Goal: Navigation & Orientation: Find specific page/section

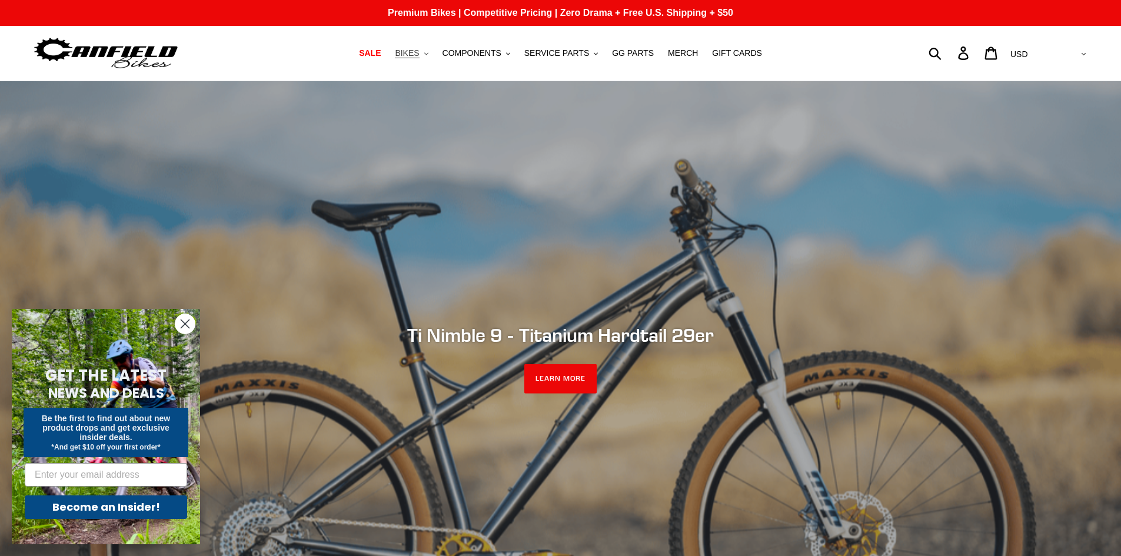
click at [434, 53] on button "BIKES .cls-1{fill:#231f20}" at bounding box center [411, 53] width 45 height 16
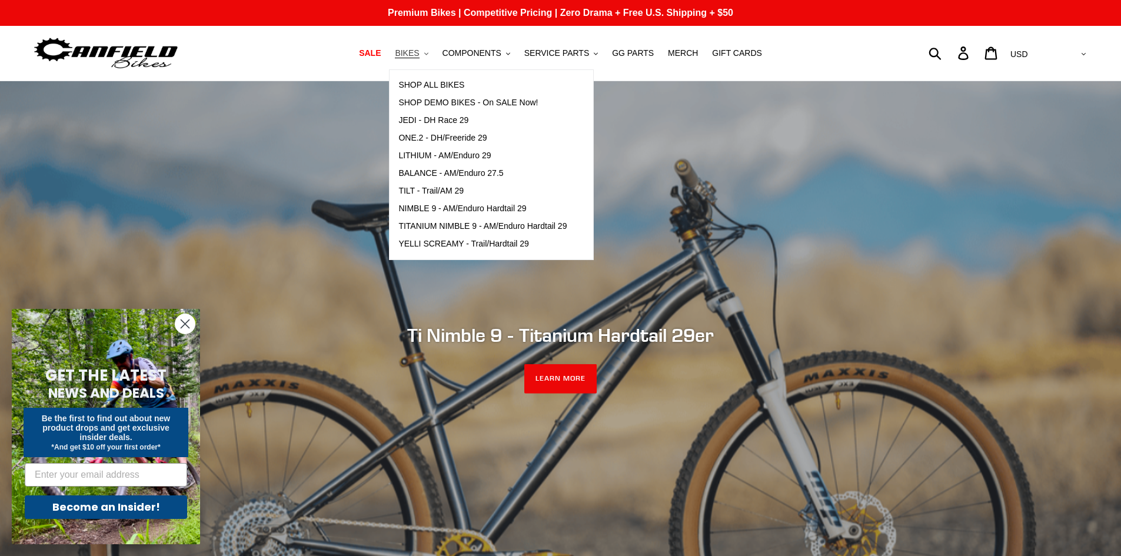
click at [434, 53] on button "BIKES .cls-1{fill:#231f20}" at bounding box center [411, 53] width 45 height 16
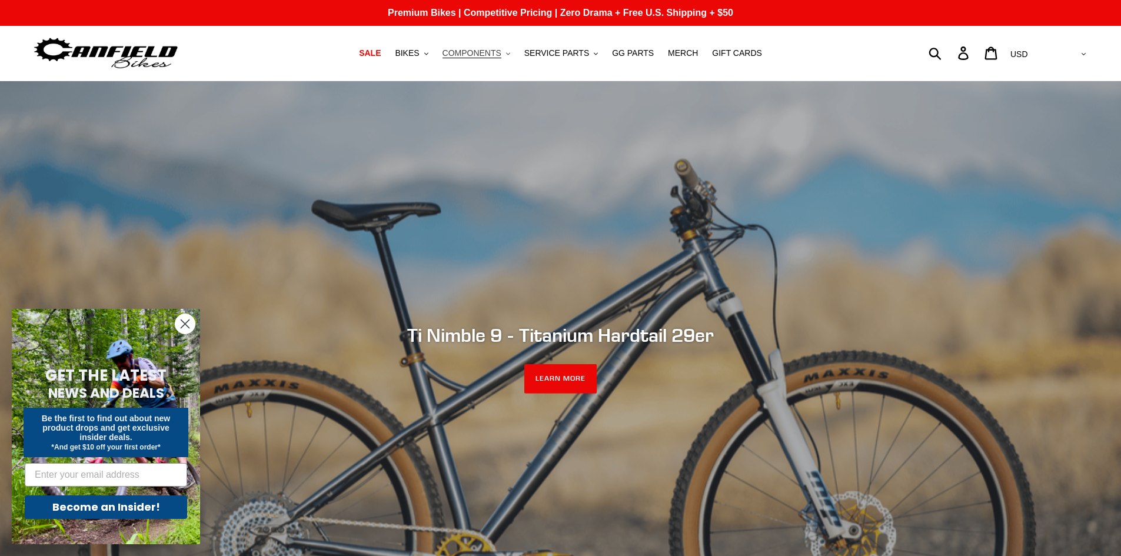
click at [512, 54] on button "COMPONENTS .cls-1{fill:#231f20}" at bounding box center [476, 53] width 79 height 16
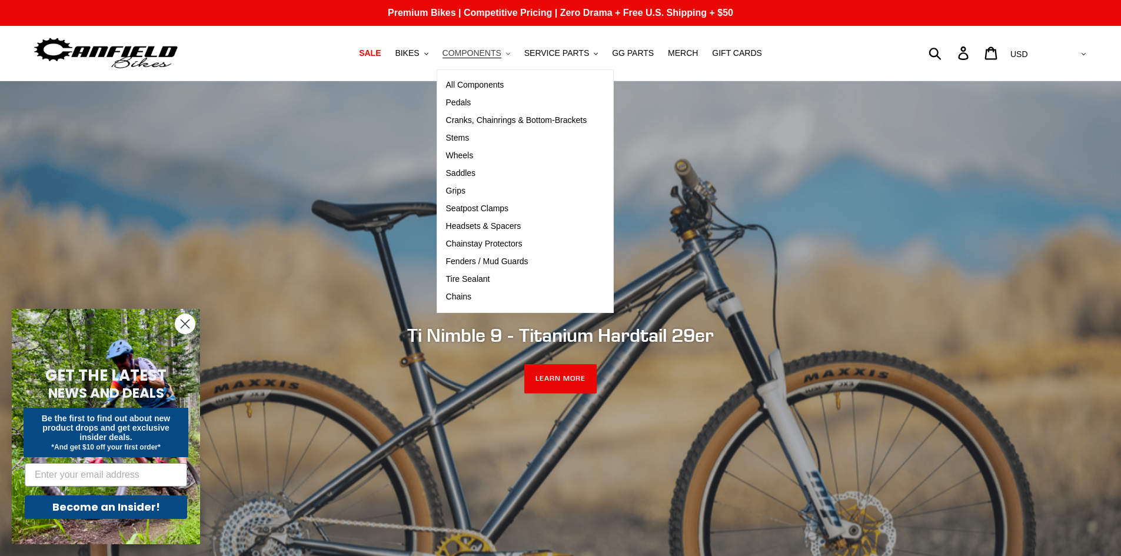
click at [512, 54] on button "COMPONENTS .cls-1{fill:#231f20}" at bounding box center [476, 53] width 79 height 16
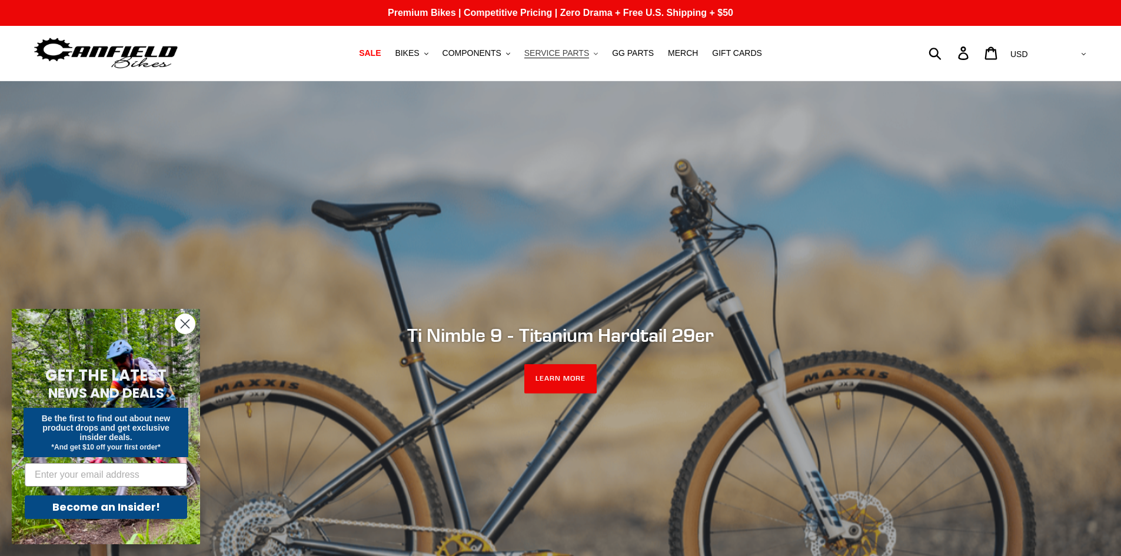
click at [591, 57] on button "SERVICE PARTS .cls-1{fill:#231f20}" at bounding box center [561, 53] width 85 height 16
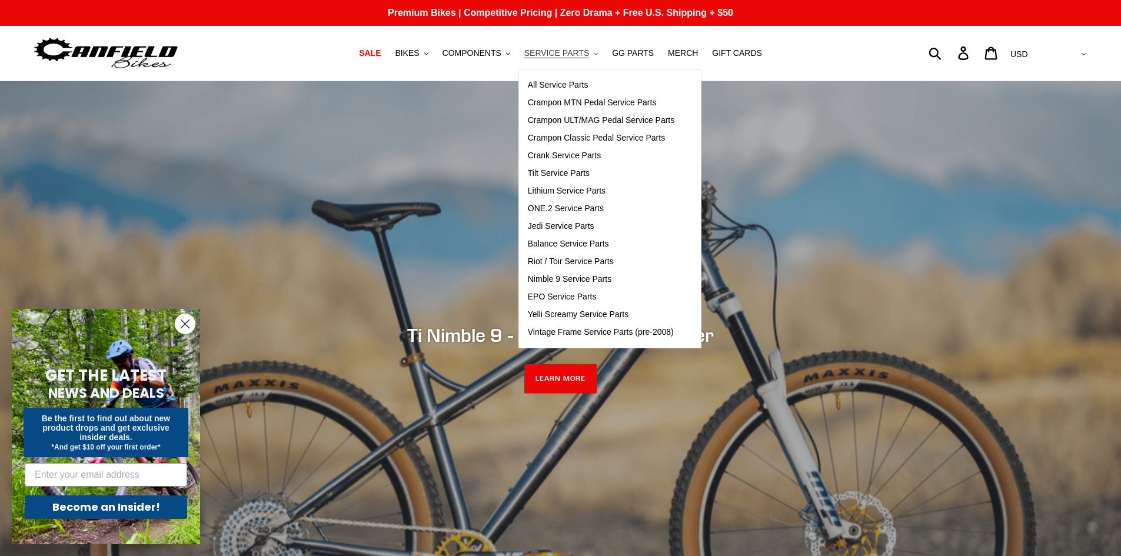
click at [591, 57] on button "SERVICE PARTS .cls-1{fill:#231f20}" at bounding box center [561, 53] width 85 height 16
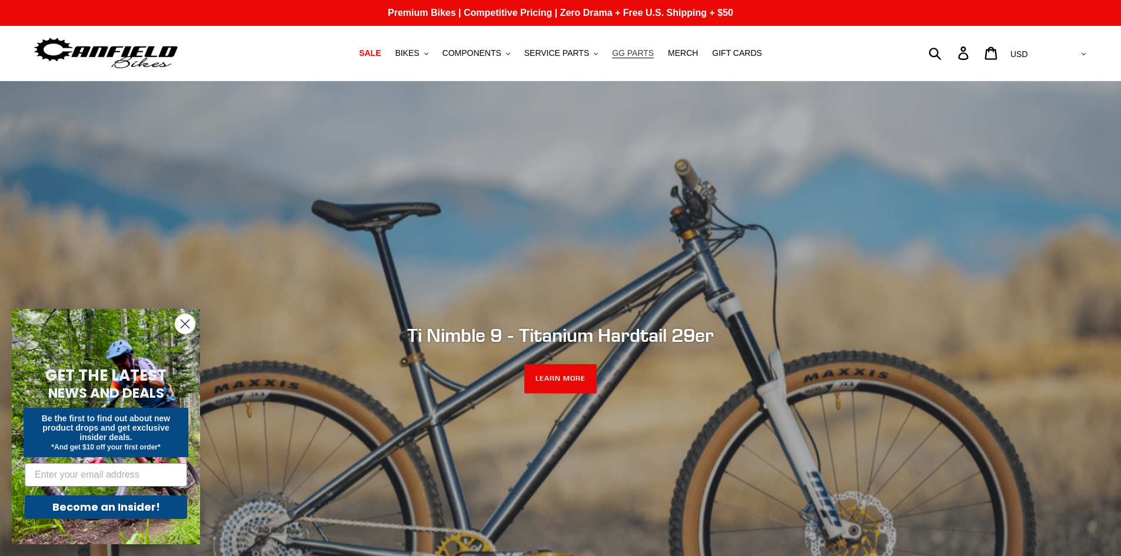
click at [625, 55] on span "GG PARTS" at bounding box center [633, 53] width 42 height 10
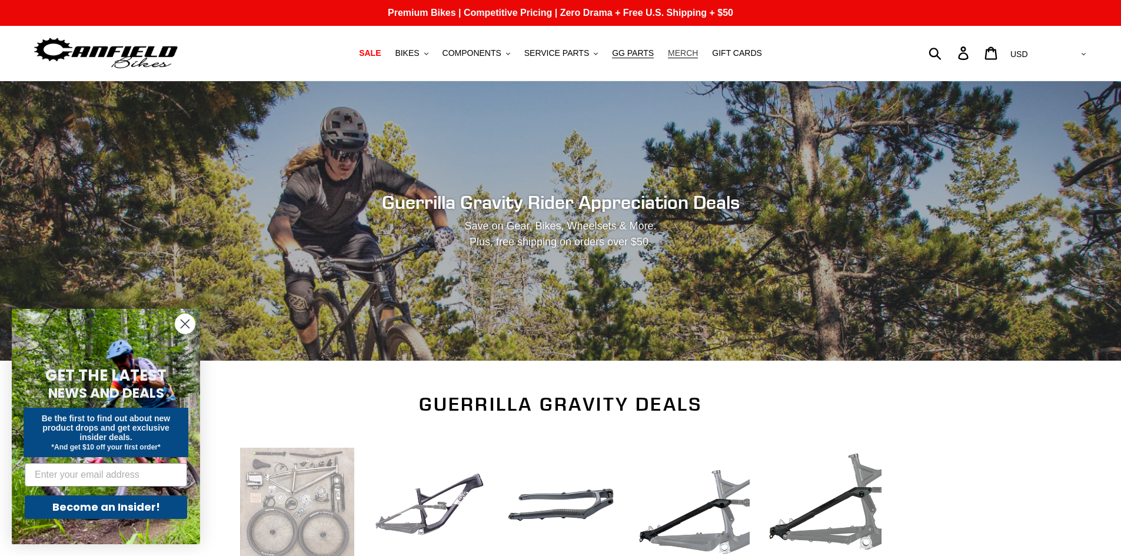
click at [668, 54] on span "MERCH" at bounding box center [683, 53] width 30 height 10
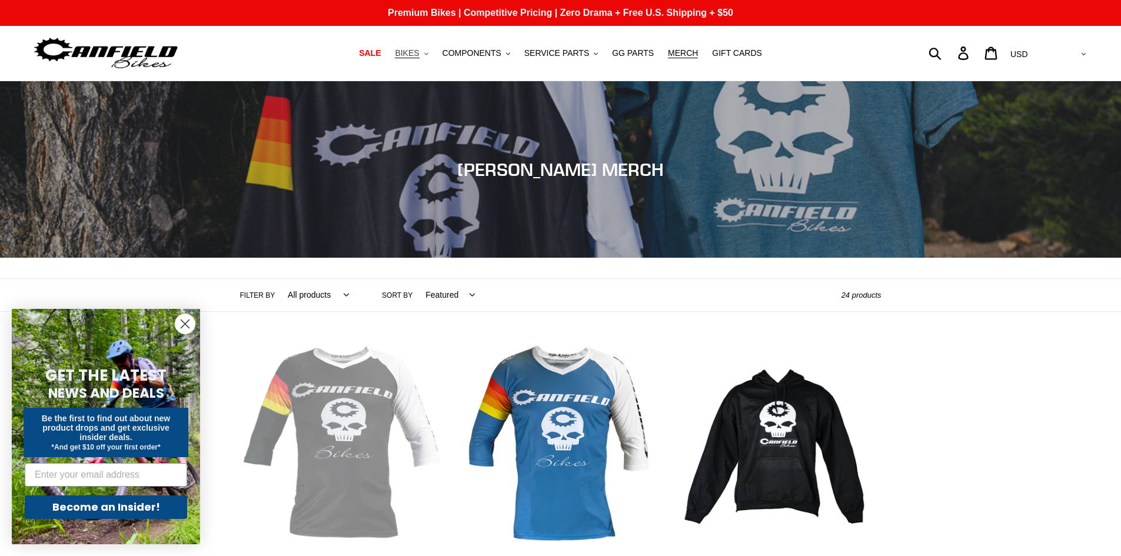
click at [428, 54] on icon "button" at bounding box center [426, 53] width 4 height 2
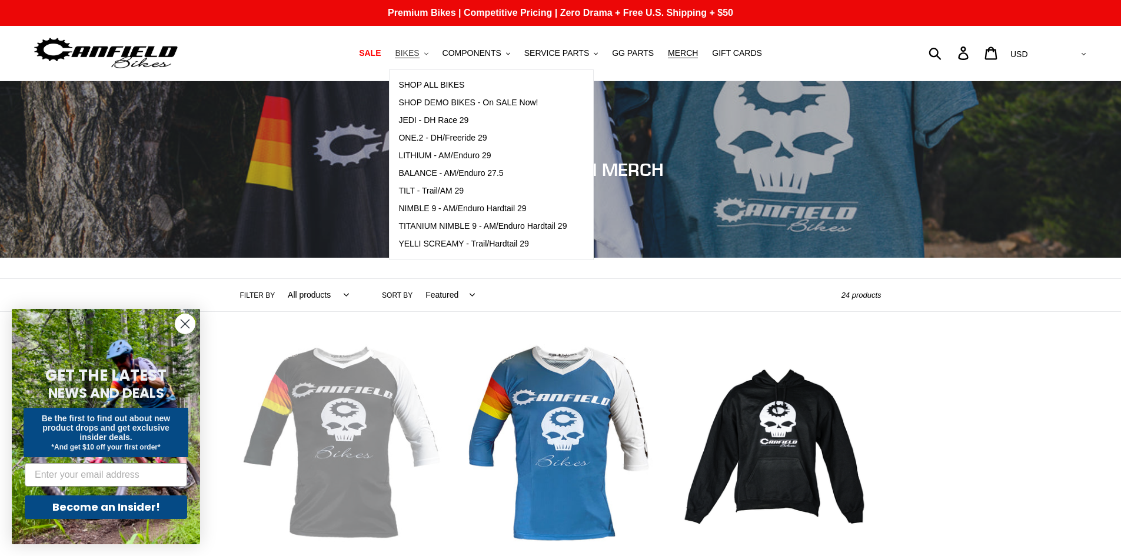
click at [428, 54] on icon "button" at bounding box center [426, 53] width 4 height 2
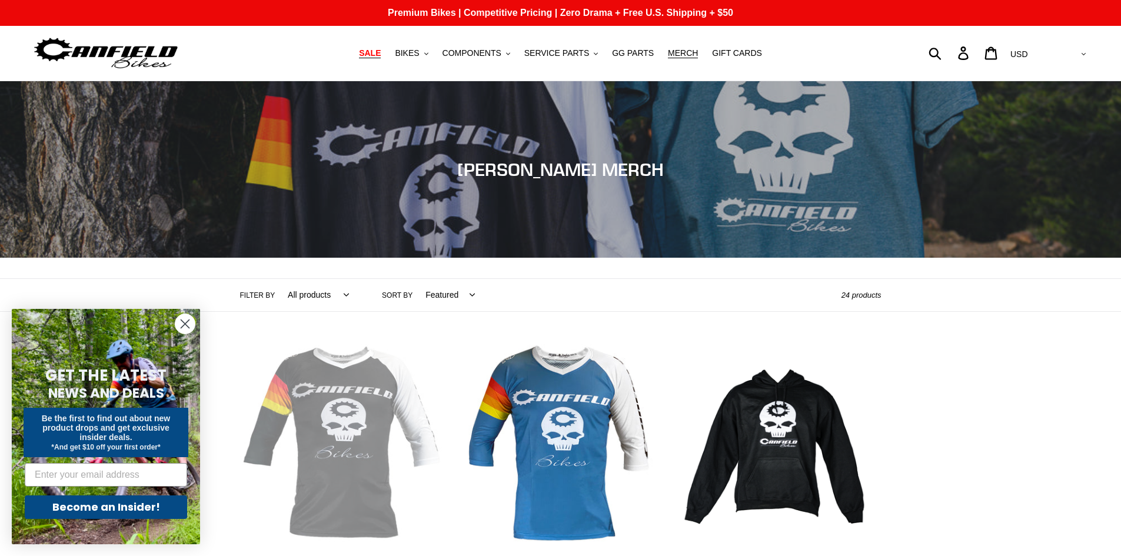
click at [381, 52] on span "SALE" at bounding box center [370, 53] width 22 height 10
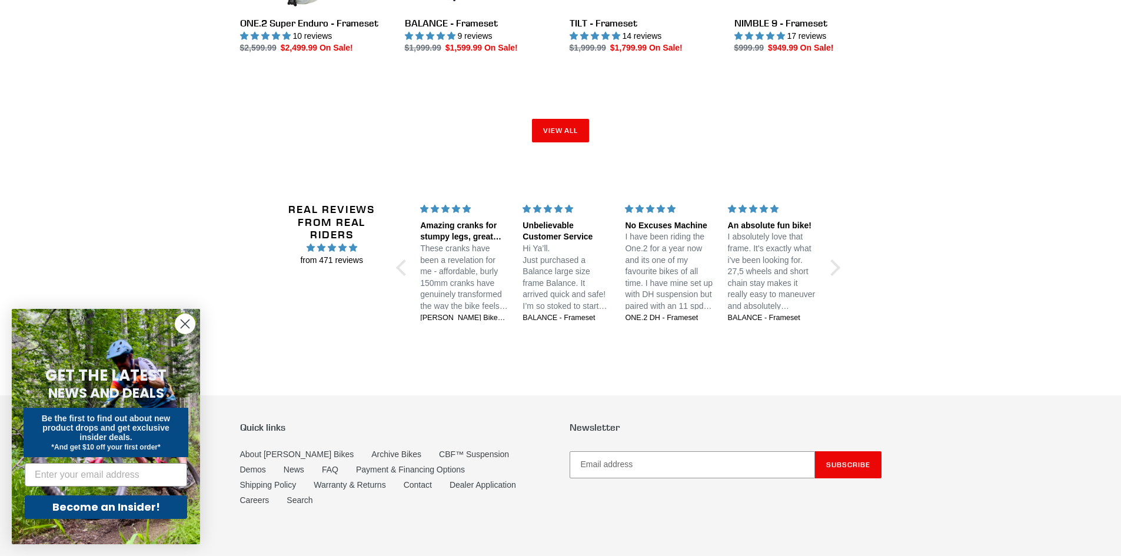
scroll to position [1943, 0]
